Goal: Transaction & Acquisition: Purchase product/service

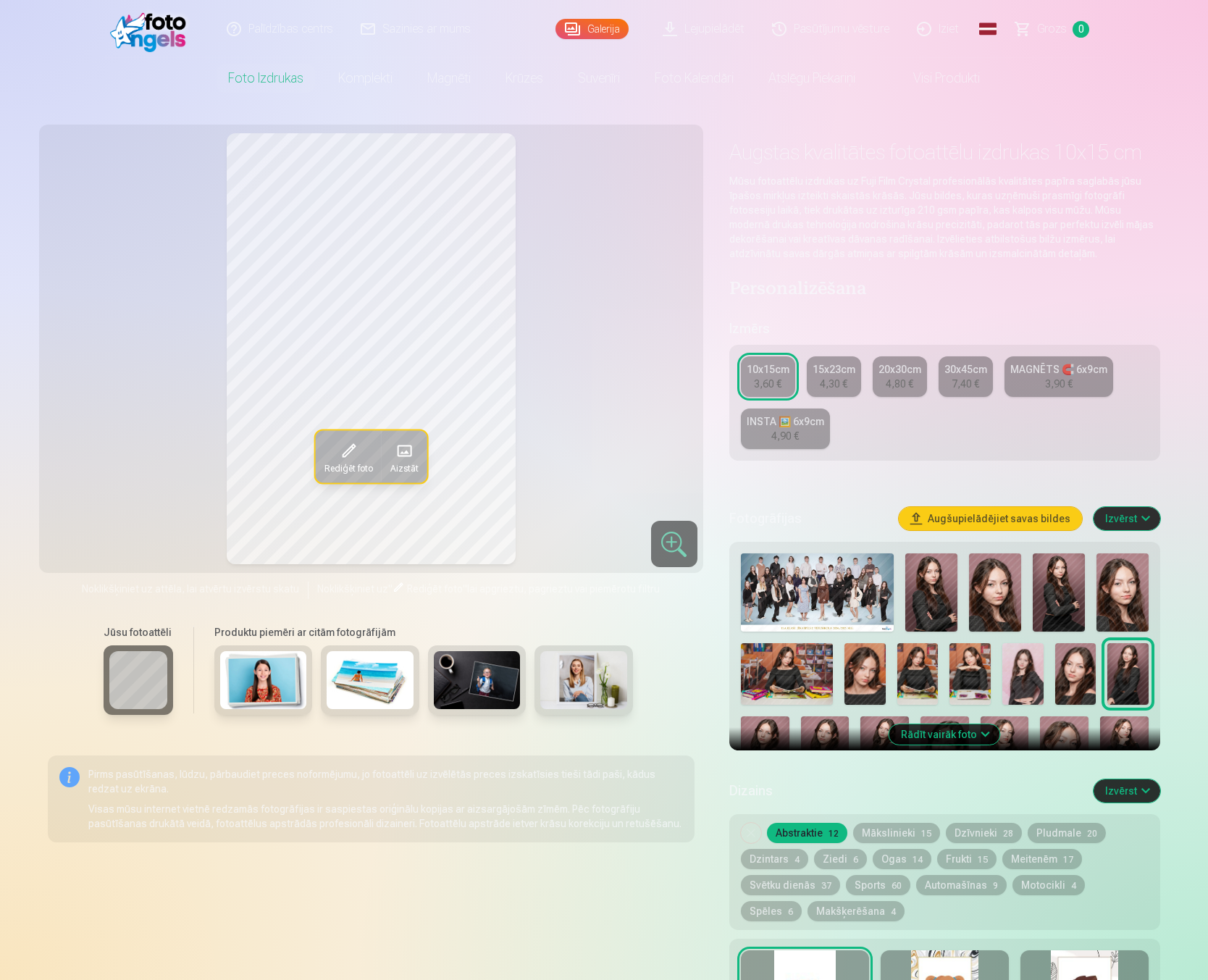
click at [983, 26] on link "Global" at bounding box center [988, 29] width 29 height 58
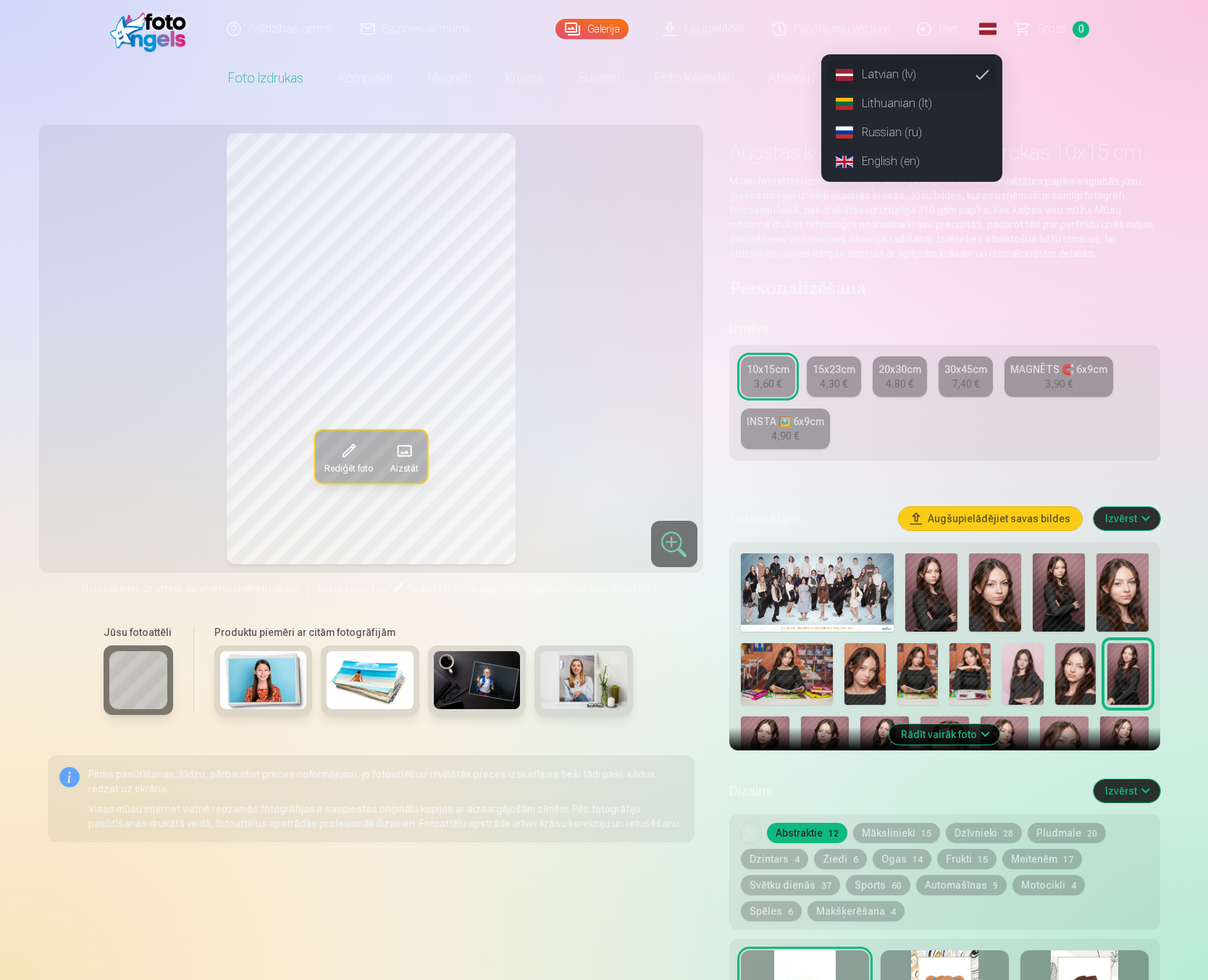
click at [876, 129] on link "Russian (ru)" at bounding box center [912, 133] width 169 height 29
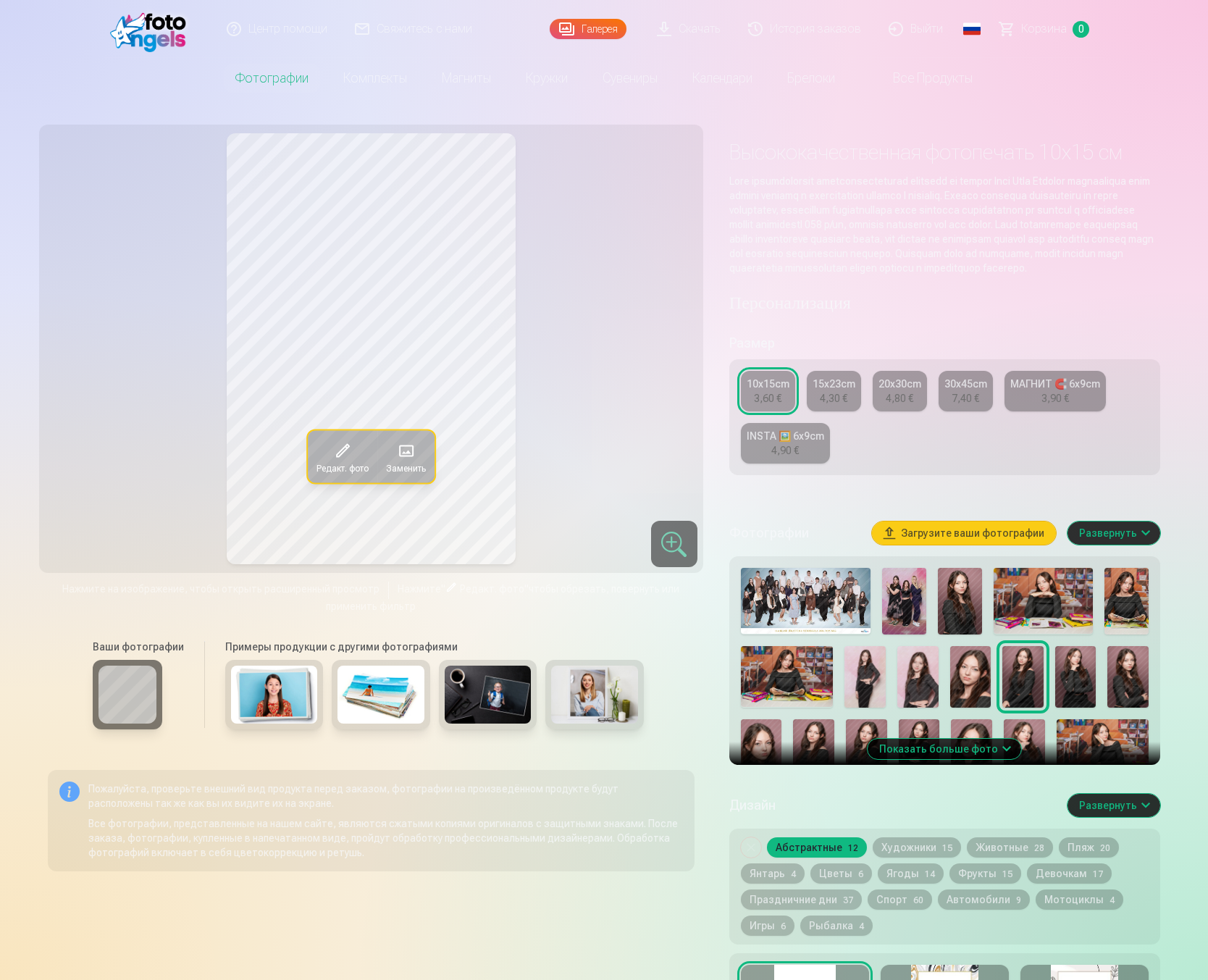
click at [1043, 406] on div "3,90 €" at bounding box center [1055, 398] width 28 height 14
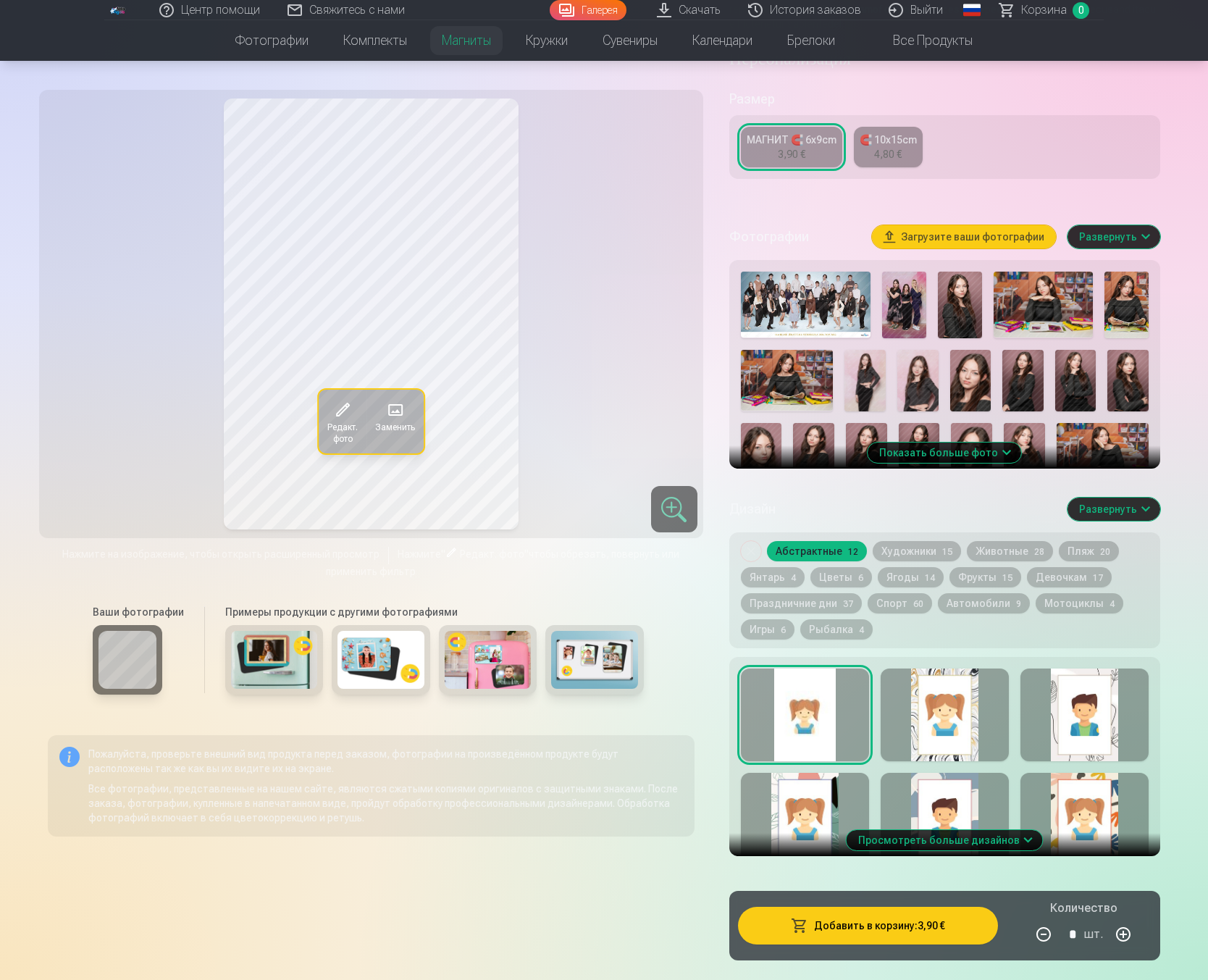
scroll to position [301, 0]
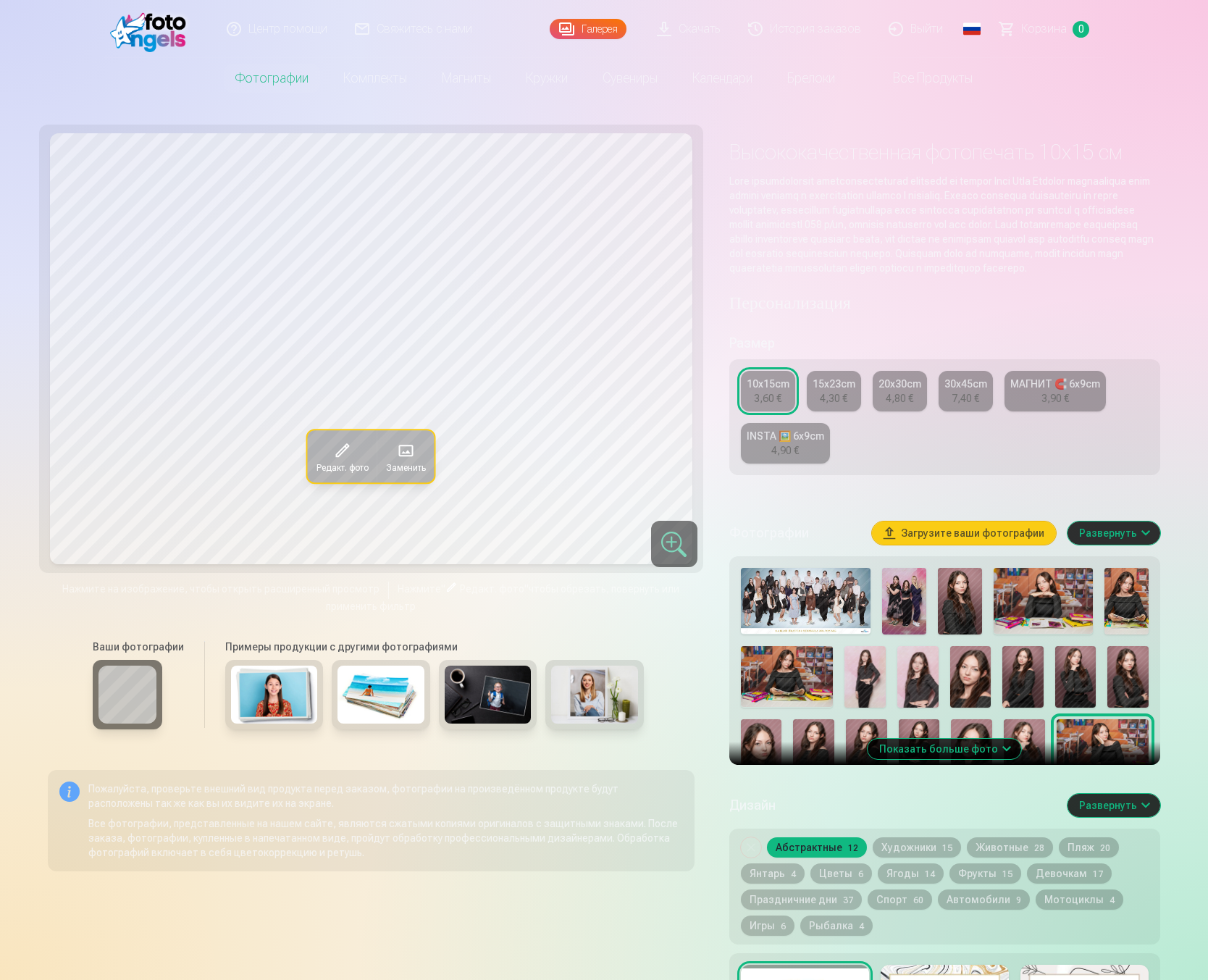
click at [1078, 409] on link "МАГНИТ 🧲 6x9cm 3,90 €" at bounding box center [1055, 391] width 101 height 41
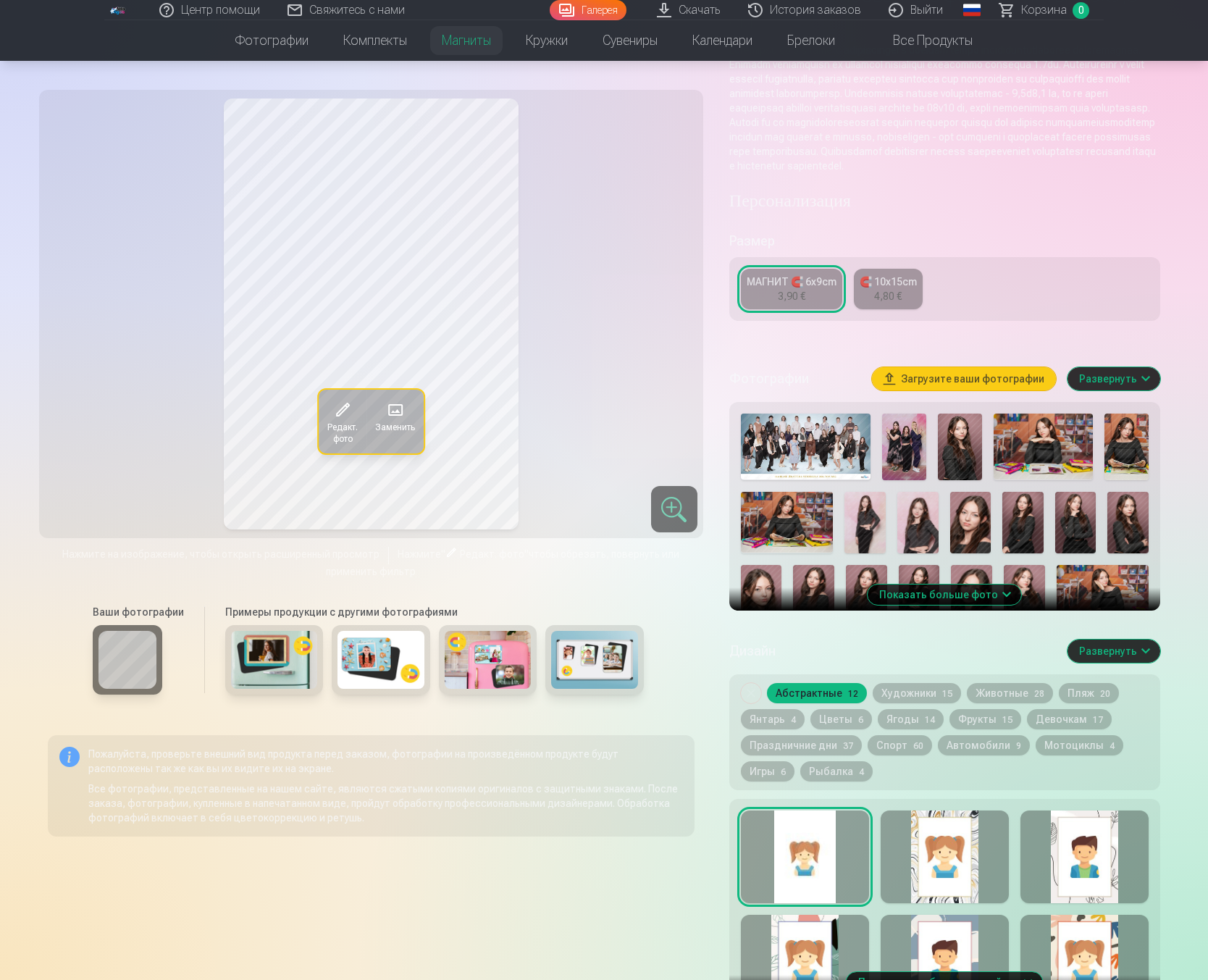
scroll to position [167, 0]
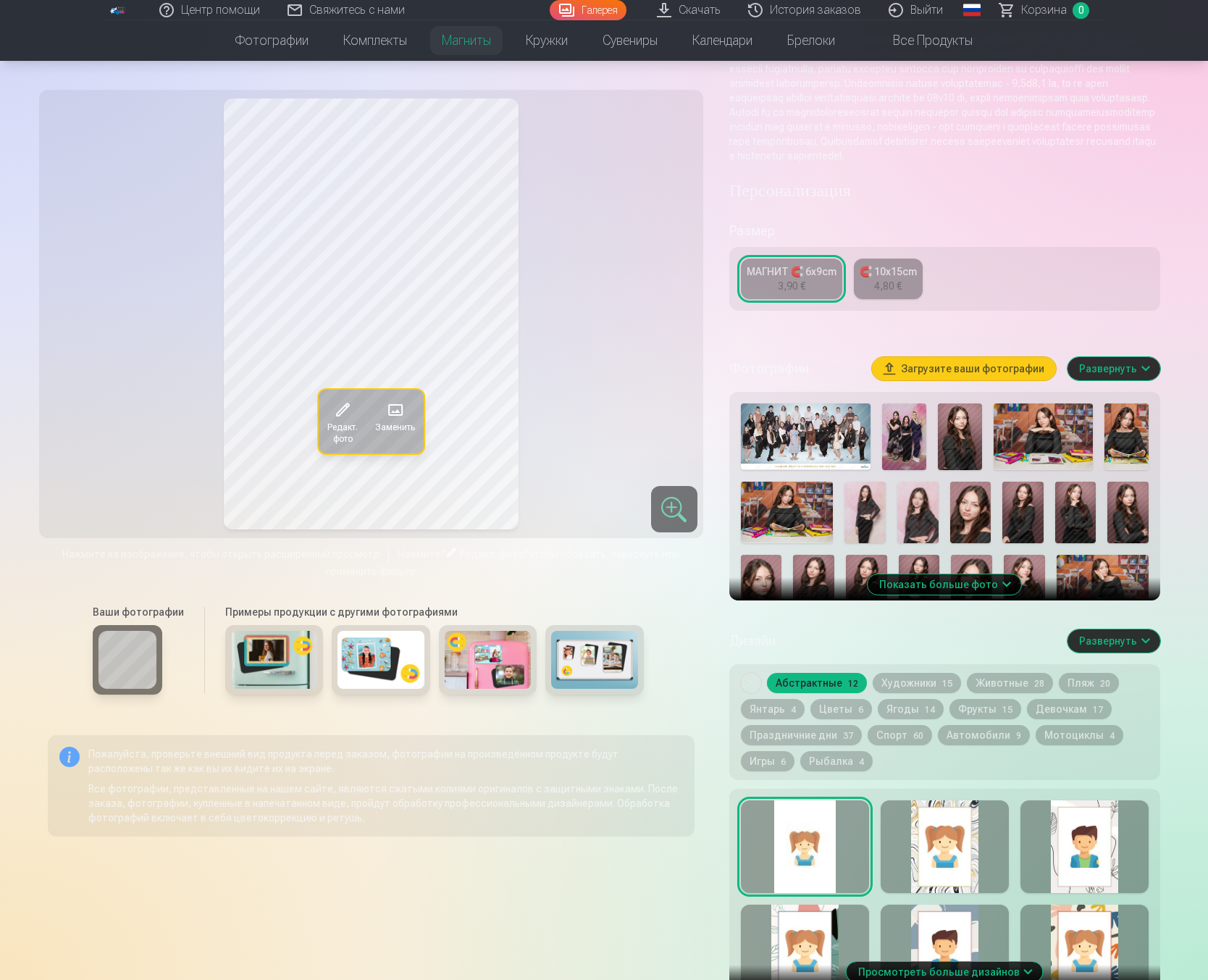
click at [1086, 693] on button "Пляж 20" at bounding box center [1089, 683] width 60 height 20
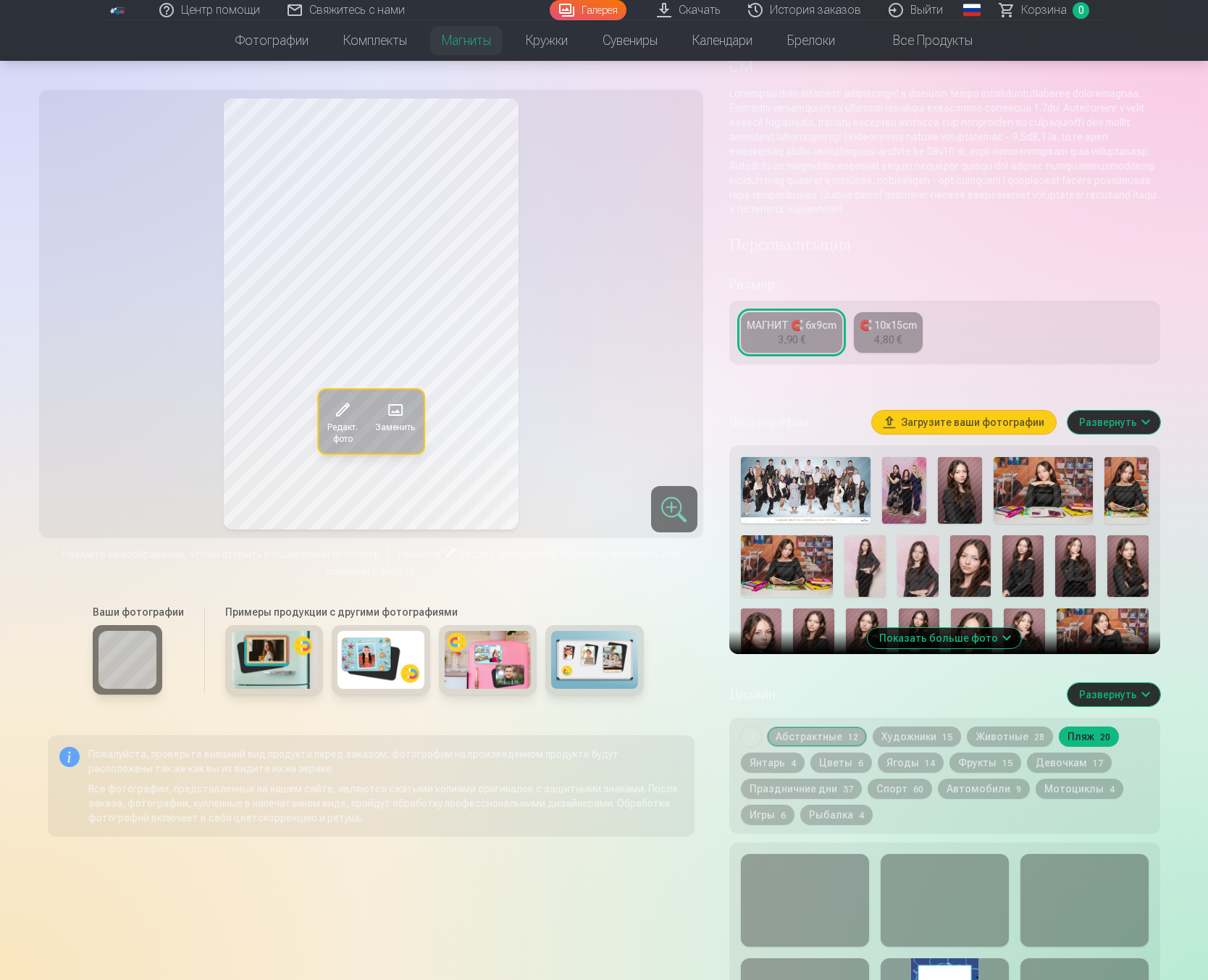
scroll to position [90, 0]
